Goal: Information Seeking & Learning: Learn about a topic

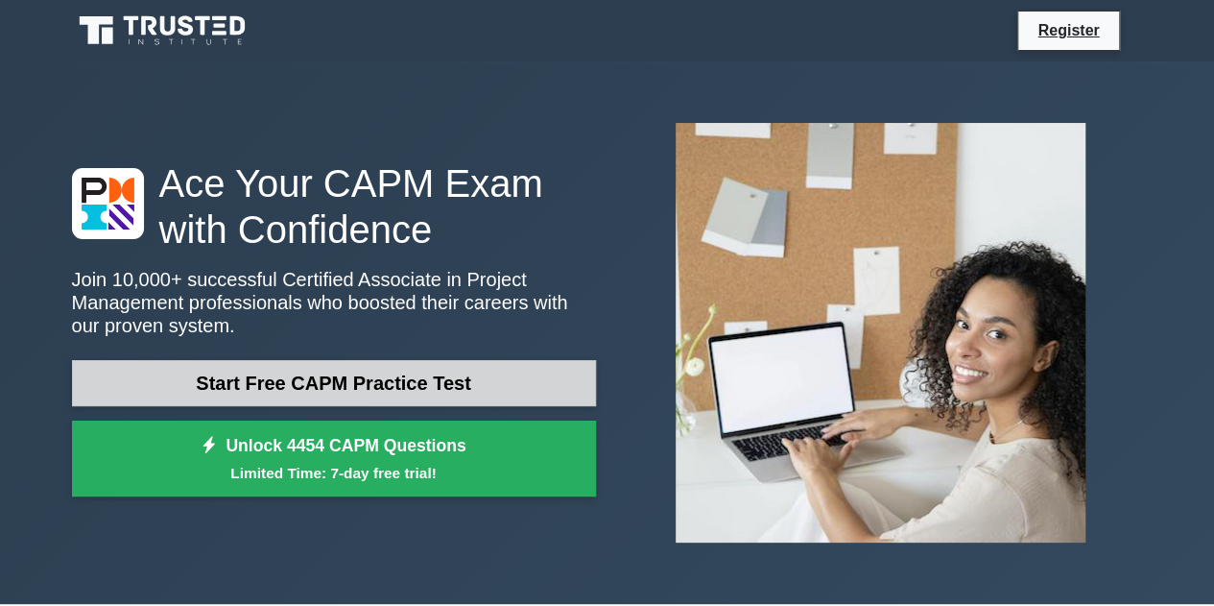
click at [363, 391] on link "Start Free CAPM Practice Test" at bounding box center [334, 383] width 524 height 46
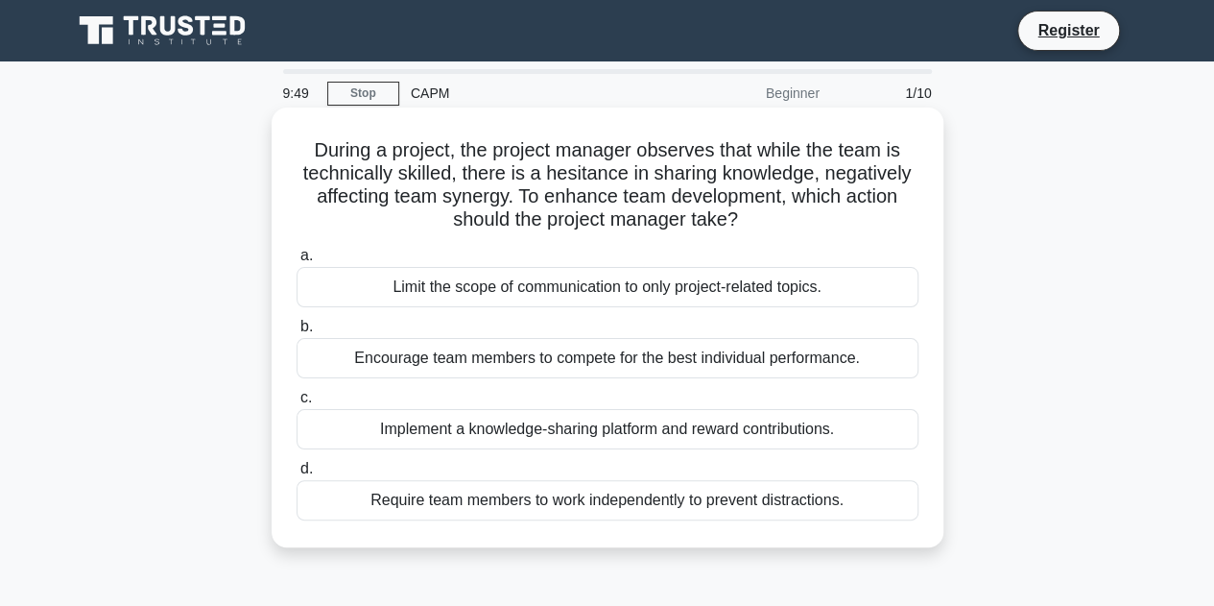
click at [617, 441] on div "Implement a knowledge-sharing platform and reward contributions." at bounding box center [608, 429] width 622 height 40
click at [297, 404] on input "c. Implement a knowledge-sharing platform and reward contributions." at bounding box center [297, 398] width 0 height 12
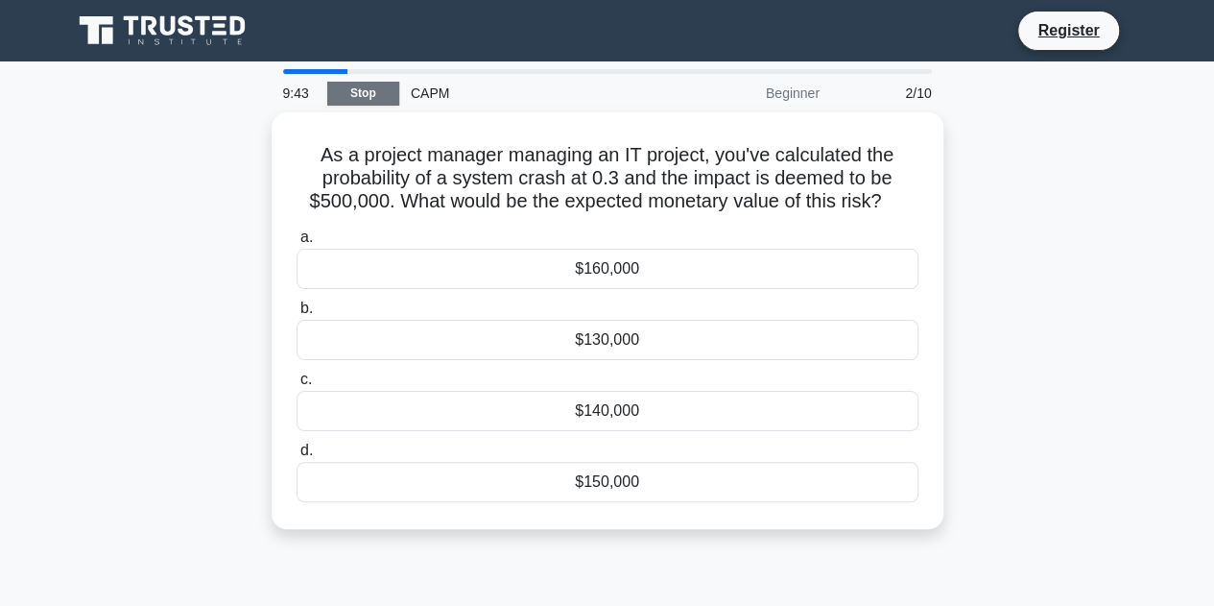
click at [378, 93] on link "Stop" at bounding box center [363, 94] width 72 height 24
